Goal: Transaction & Acquisition: Purchase product/service

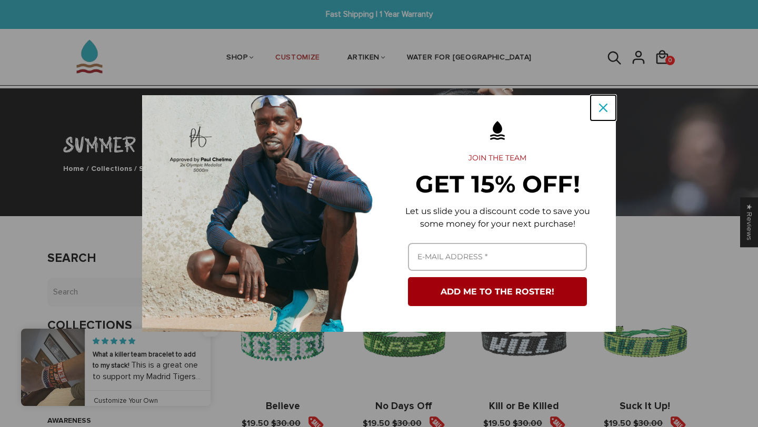
click at [605, 108] on icon "close icon" at bounding box center [603, 108] width 8 height 8
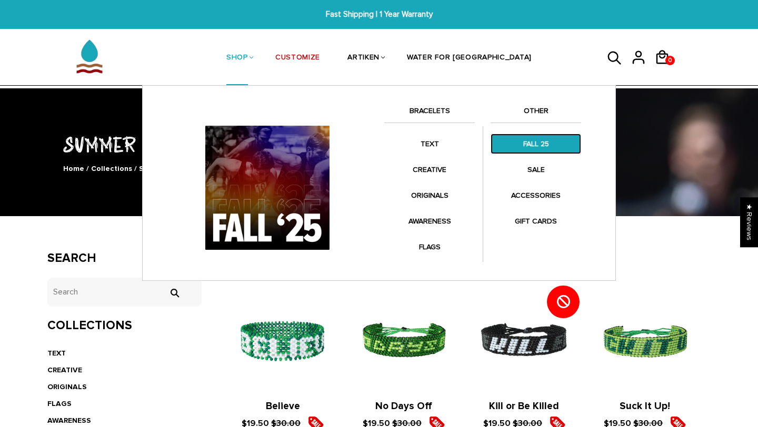
click at [546, 147] on link "FALL 25" at bounding box center [535, 144] width 90 height 21
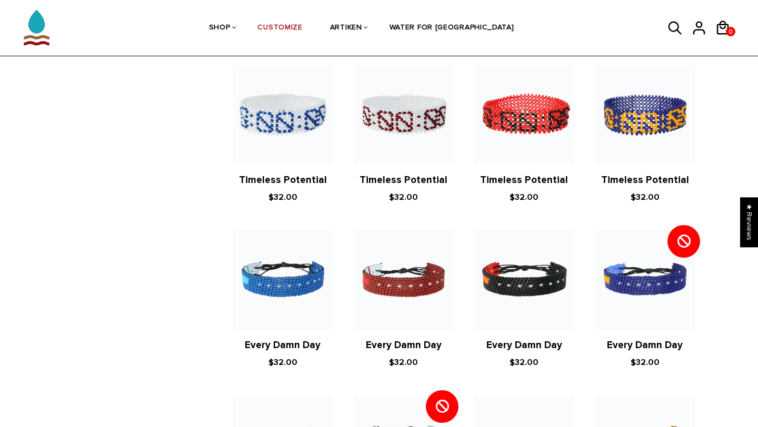
scroll to position [874, 0]
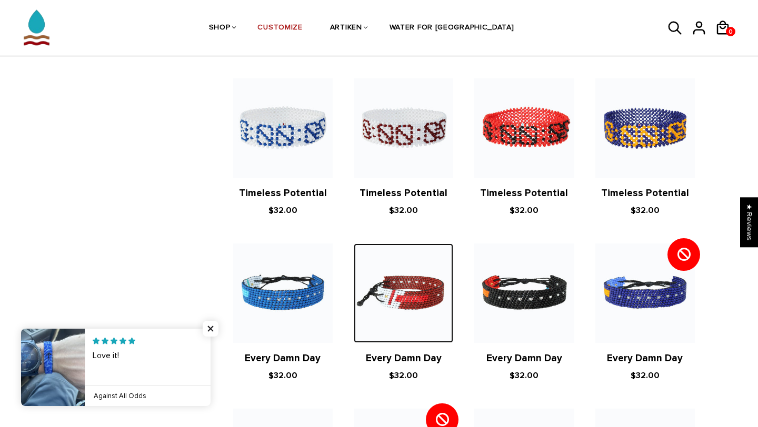
click at [421, 291] on img at bounding box center [403, 293] width 99 height 99
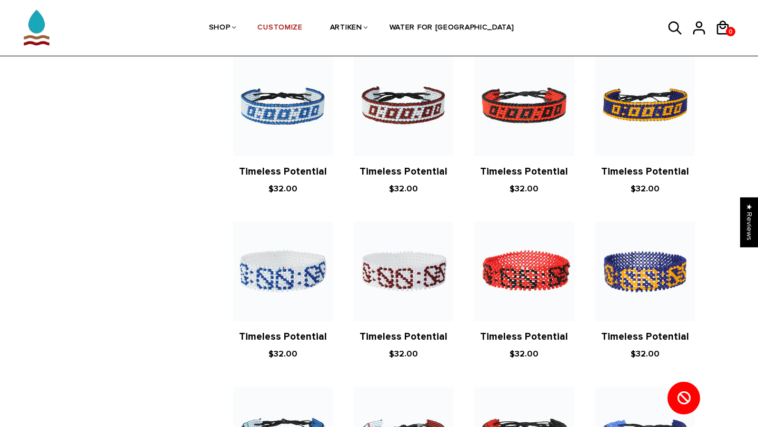
scroll to position [721, 0]
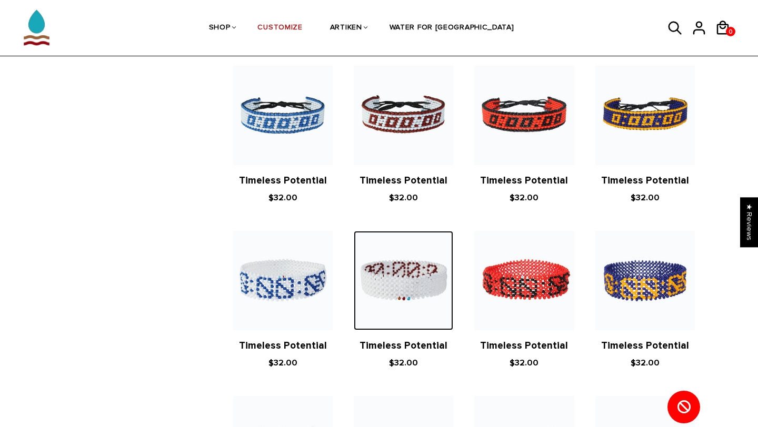
click at [416, 289] on img at bounding box center [403, 280] width 99 height 99
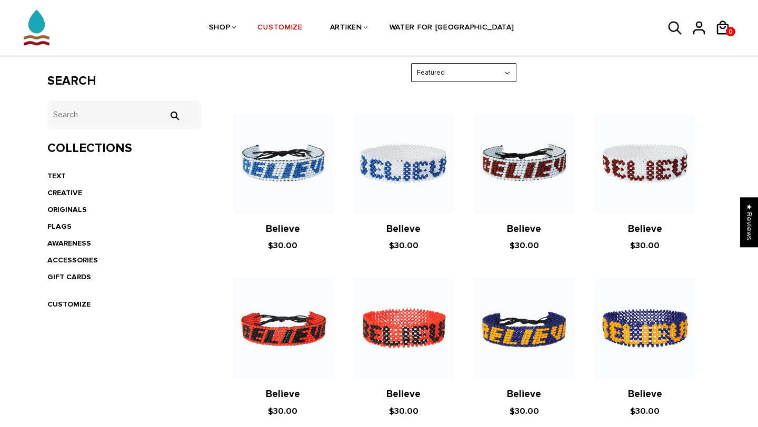
scroll to position [153, 0]
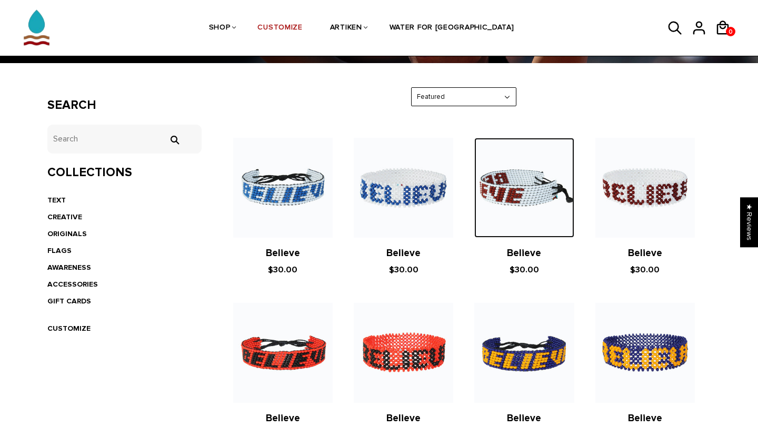
click at [541, 198] on img at bounding box center [523, 187] width 99 height 99
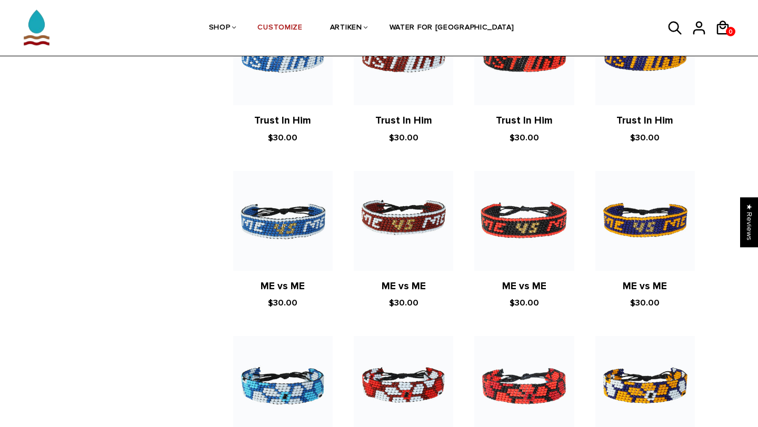
scroll to position [1280, 0]
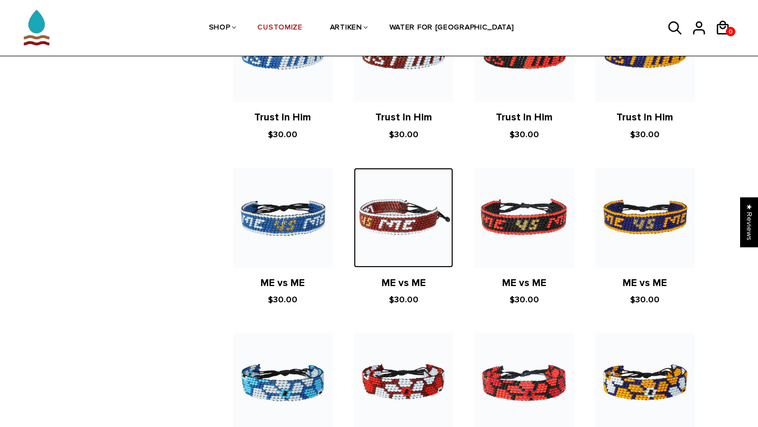
click at [410, 208] on img at bounding box center [403, 217] width 99 height 99
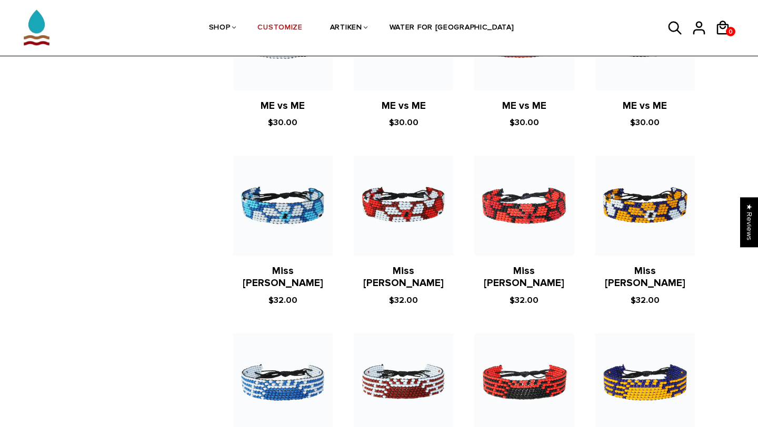
scroll to position [1467, 0]
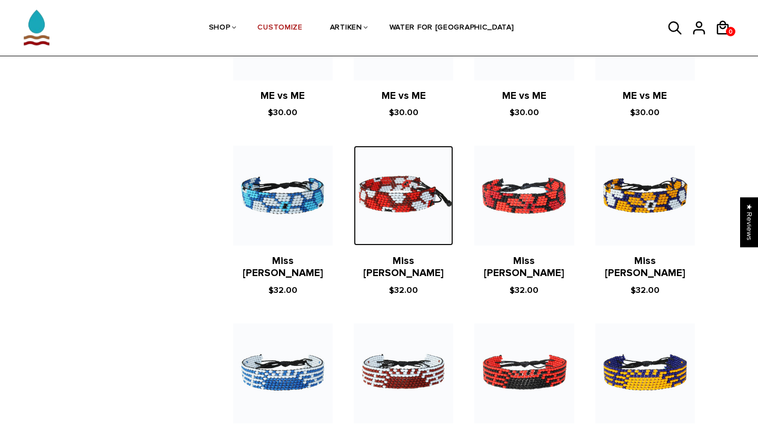
click at [403, 205] on img at bounding box center [403, 195] width 99 height 99
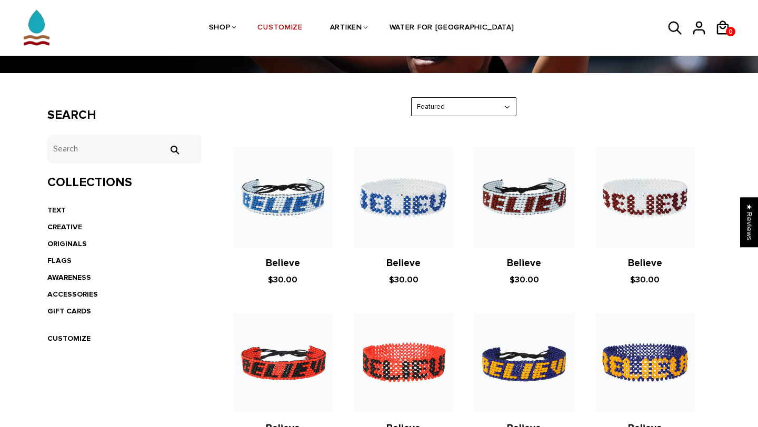
scroll to position [142, 0]
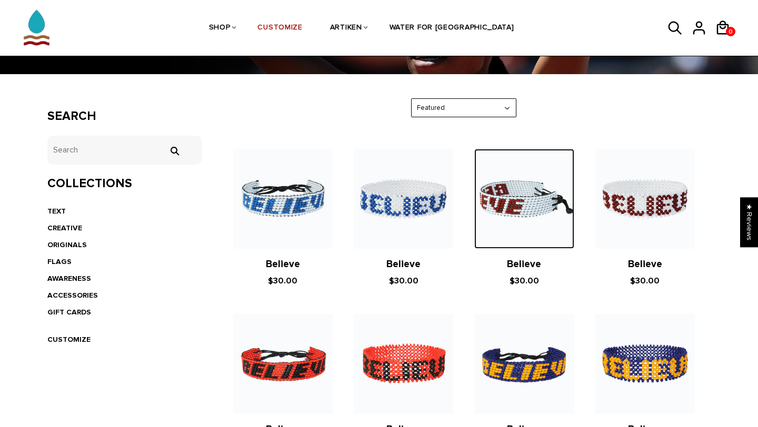
click at [510, 204] on img at bounding box center [523, 198] width 99 height 99
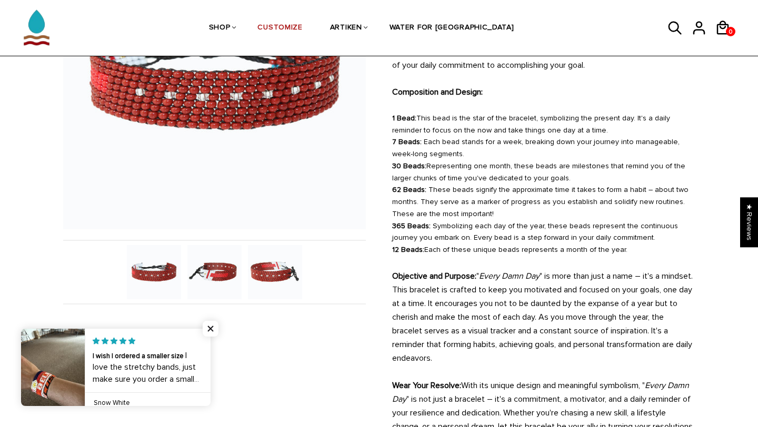
scroll to position [182, 0]
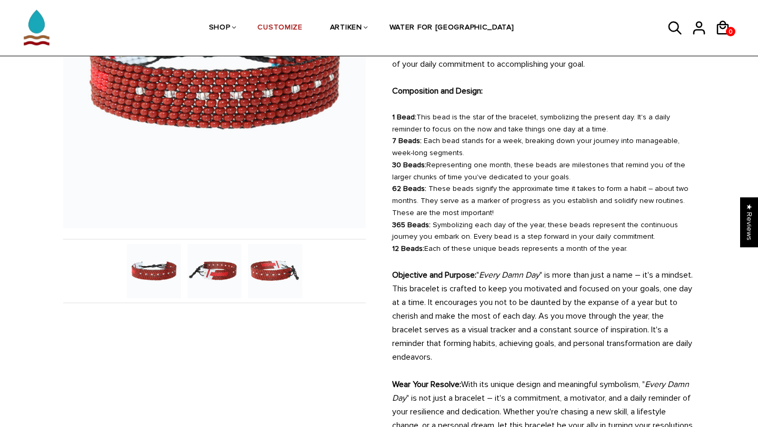
click at [193, 275] on img at bounding box center [214, 271] width 54 height 54
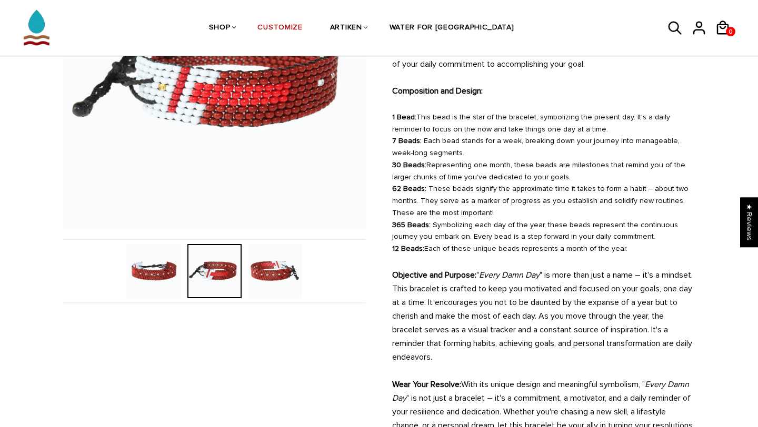
click at [262, 276] on img at bounding box center [275, 271] width 54 height 54
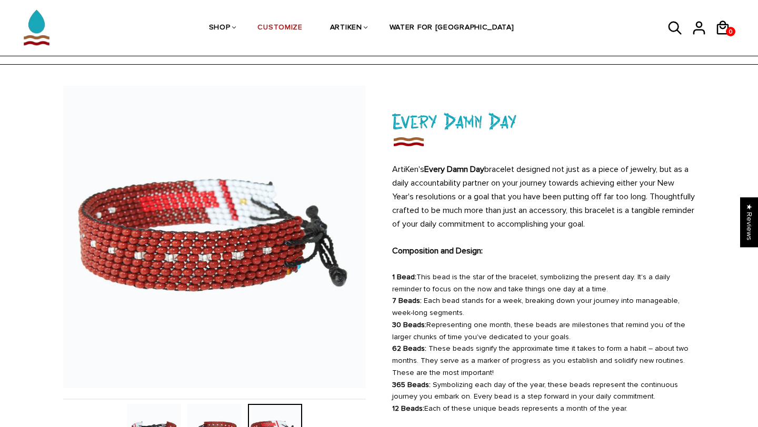
scroll to position [0, 0]
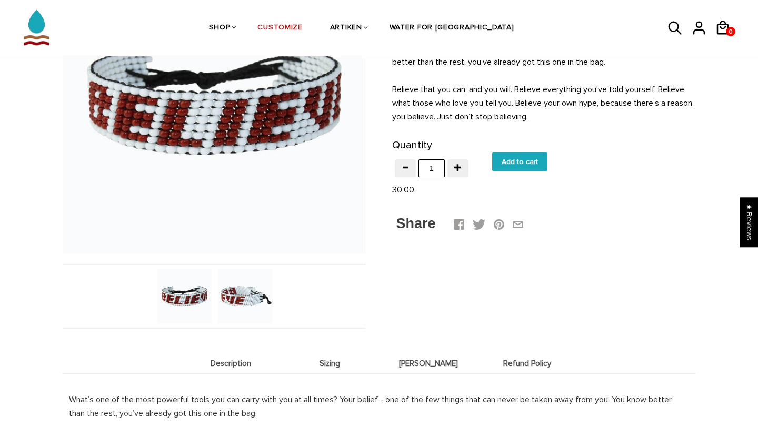
scroll to position [167, 0]
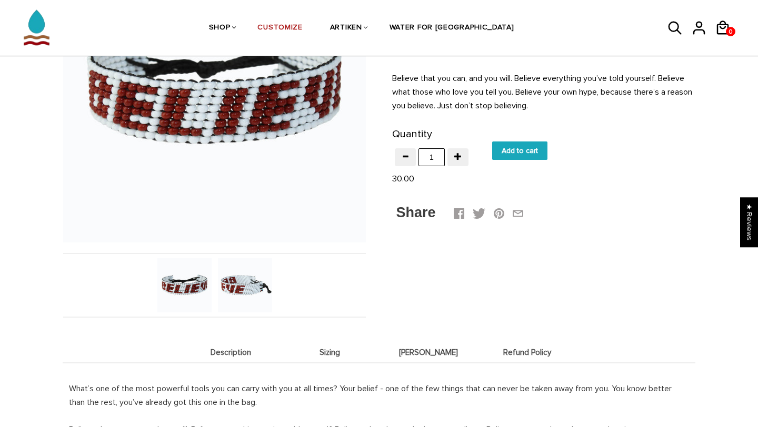
click at [240, 291] on img at bounding box center [245, 285] width 54 height 54
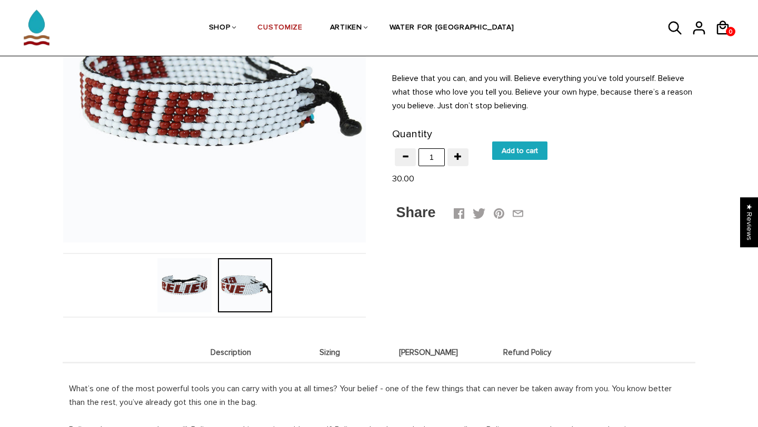
click at [178, 291] on img at bounding box center [184, 285] width 54 height 54
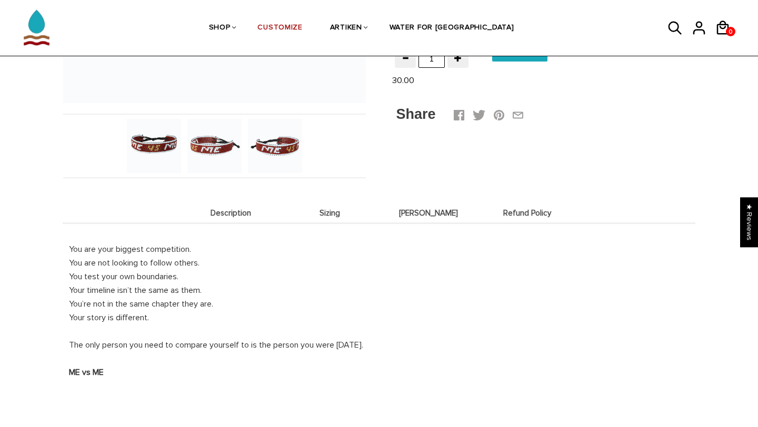
scroll to position [307, 0]
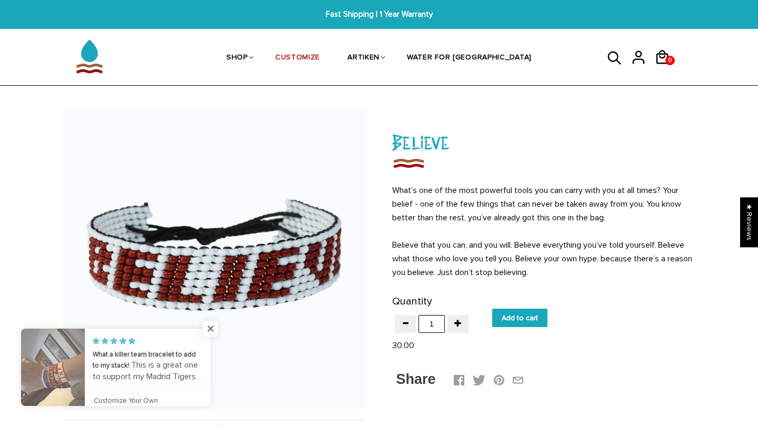
click at [530, 320] on input "Add to cart" at bounding box center [519, 318] width 55 height 18
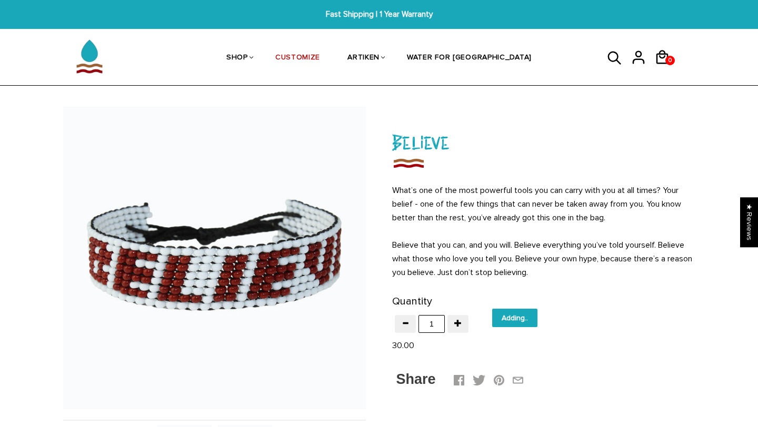
type input "Add to cart"
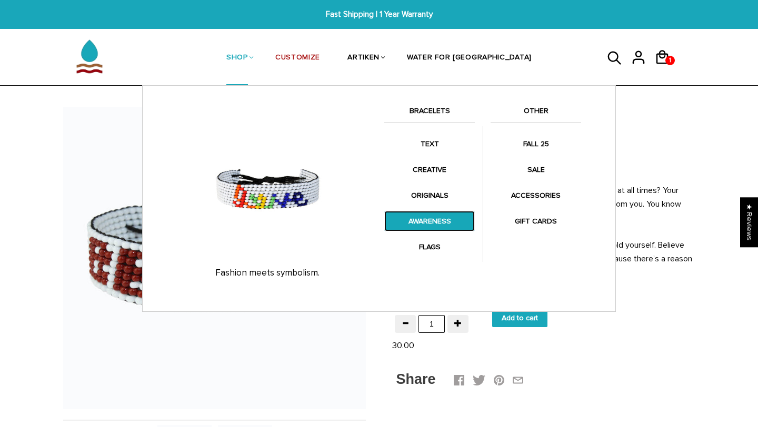
click at [430, 226] on link "AWARENESS" at bounding box center [429, 221] width 90 height 21
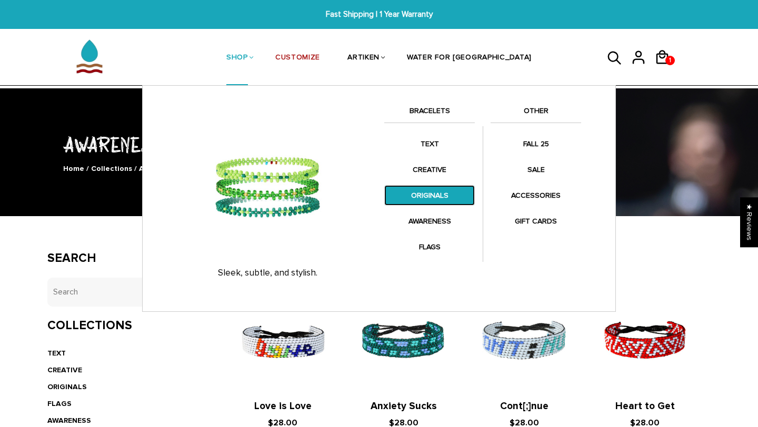
click at [420, 194] on link "ORIGINALS" at bounding box center [429, 195] width 90 height 21
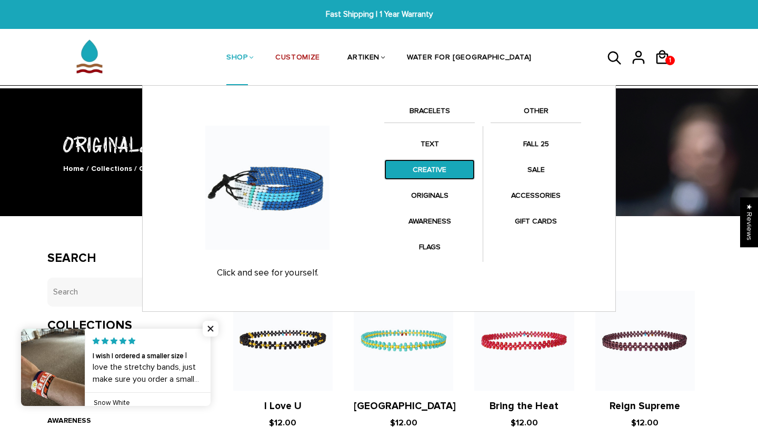
click at [419, 175] on link "CREATIVE" at bounding box center [429, 169] width 90 height 21
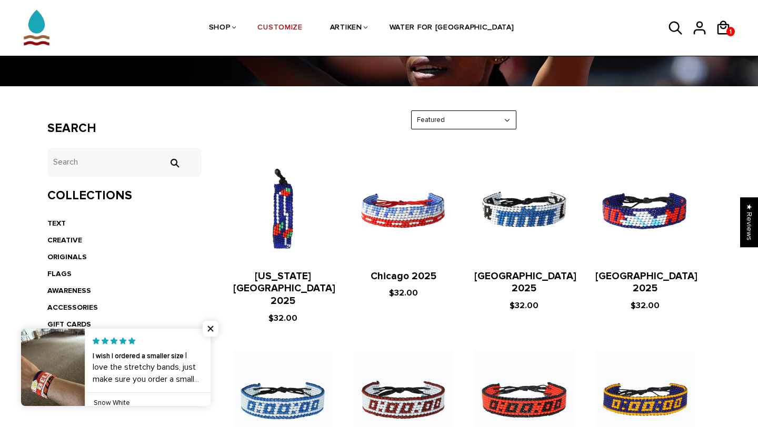
scroll to position [179, 0]
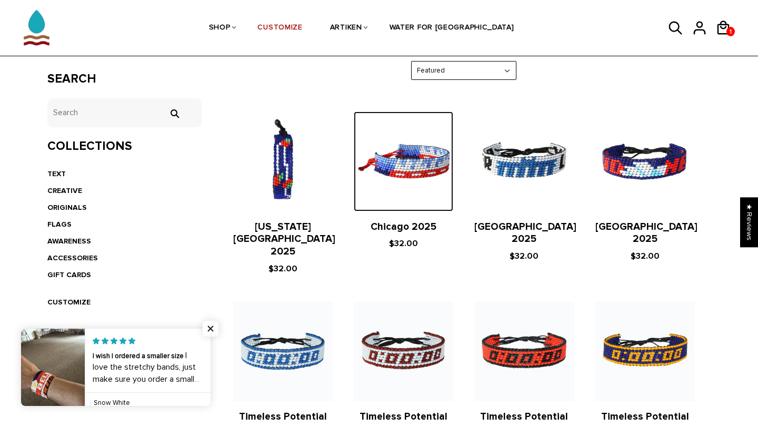
click at [437, 185] on img at bounding box center [403, 161] width 99 height 99
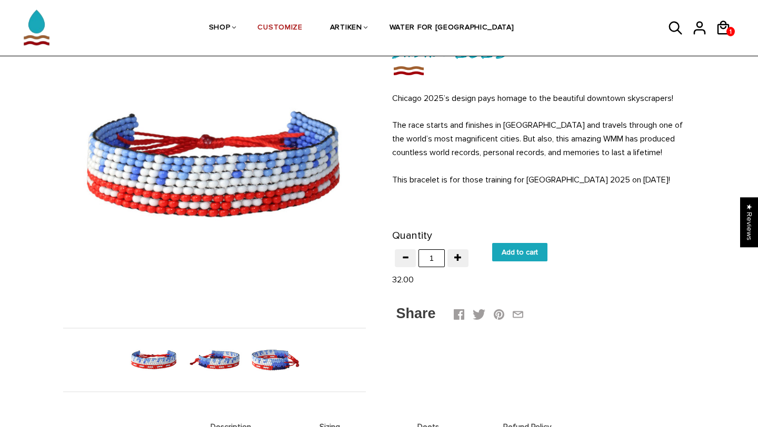
scroll to position [96, 0]
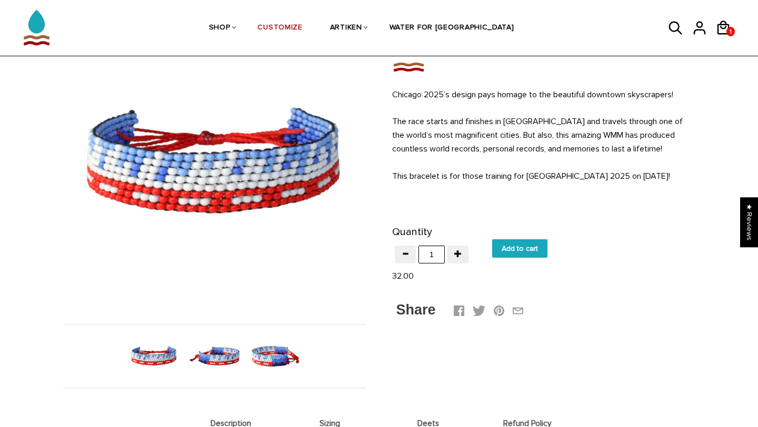
click at [216, 357] on img at bounding box center [214, 356] width 54 height 54
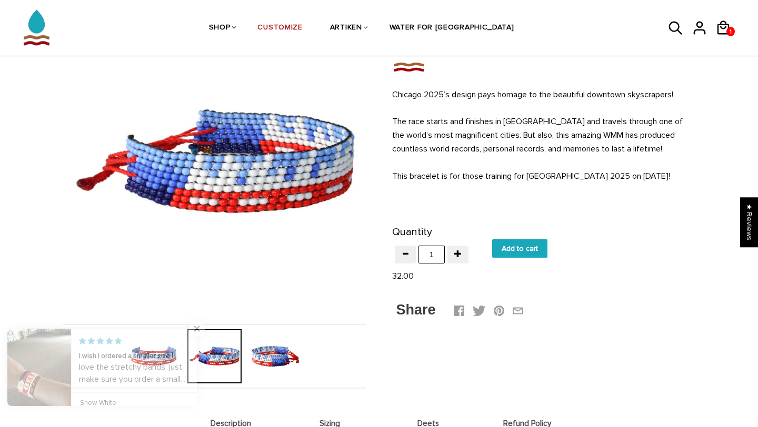
click at [267, 358] on img at bounding box center [275, 356] width 54 height 54
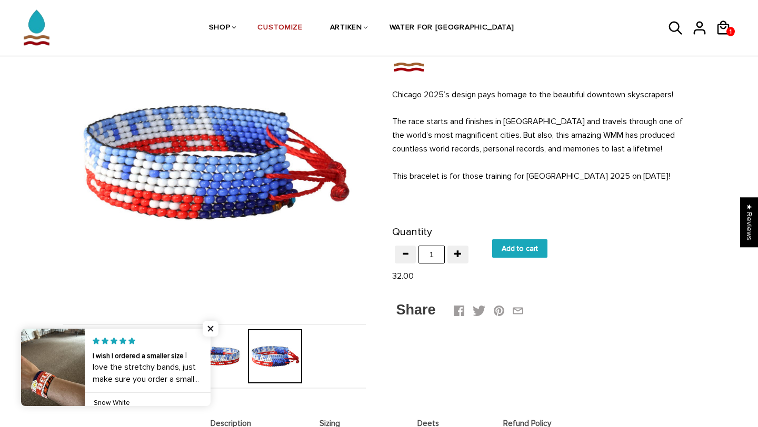
click at [233, 360] on img at bounding box center [214, 356] width 54 height 54
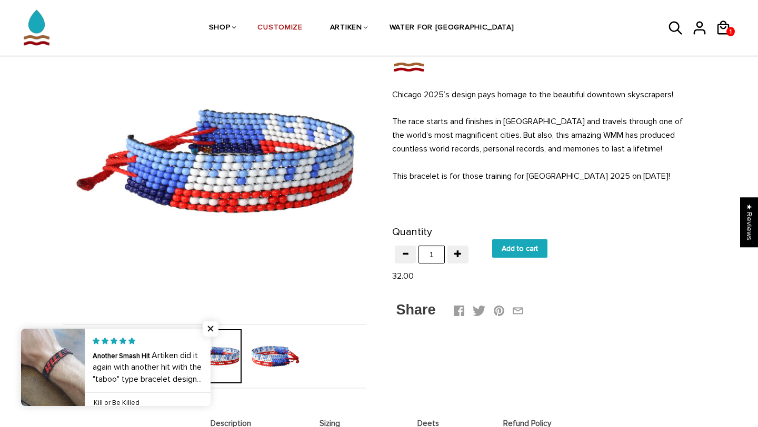
click at [516, 252] on input "Add to cart" at bounding box center [519, 248] width 55 height 18
type input "Add to cart"
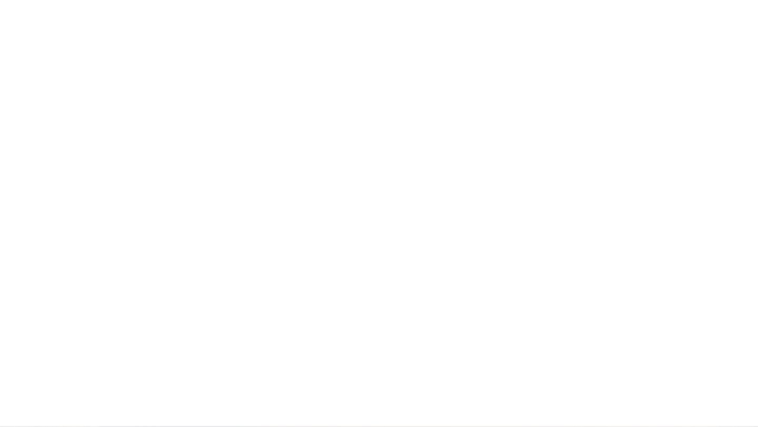
scroll to position [96, 0]
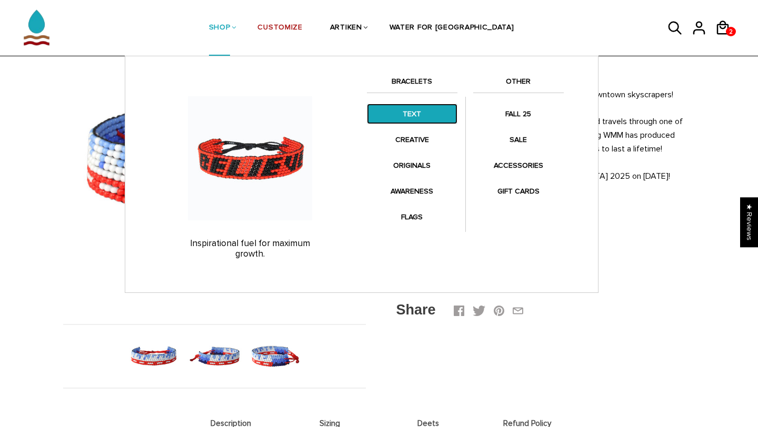
click at [400, 108] on link "TEXT" at bounding box center [412, 114] width 90 height 21
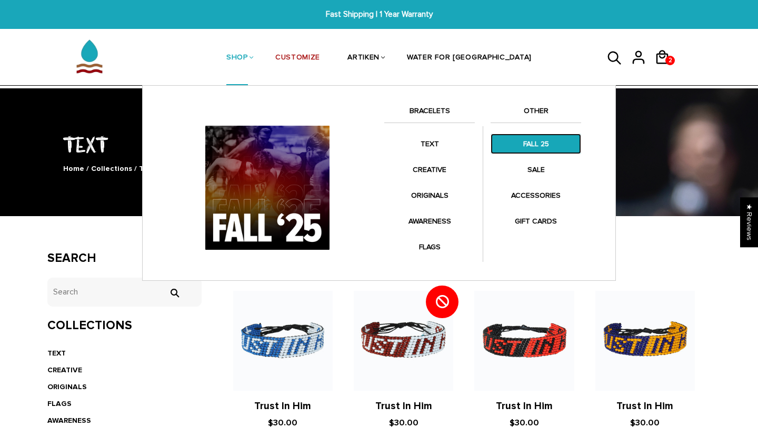
click at [536, 152] on link "FALL 25" at bounding box center [535, 144] width 90 height 21
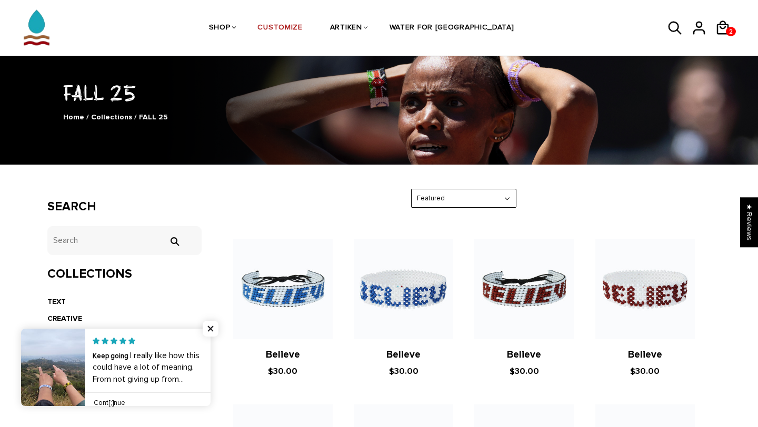
scroll to position [51, 0]
